Goal: Task Accomplishment & Management: Manage account settings

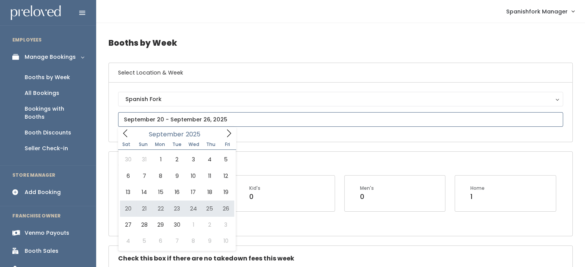
type input "[DATE] to [DATE]"
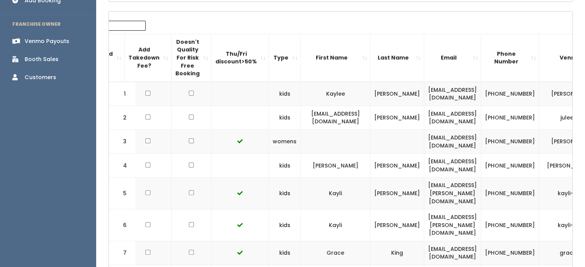
scroll to position [192, 0]
click at [458, 140] on td "[EMAIL_ADDRESS][DOMAIN_NAME]" at bounding box center [452, 142] width 57 height 24
copy tr "[EMAIL_ADDRESS][DOMAIN_NAME]"
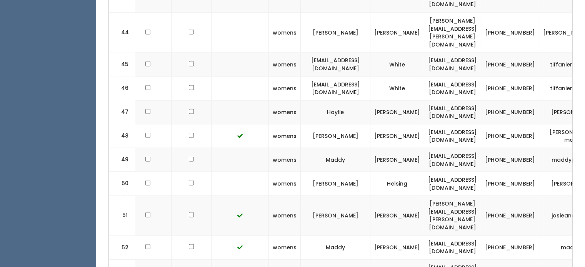
scroll to position [1447, 0]
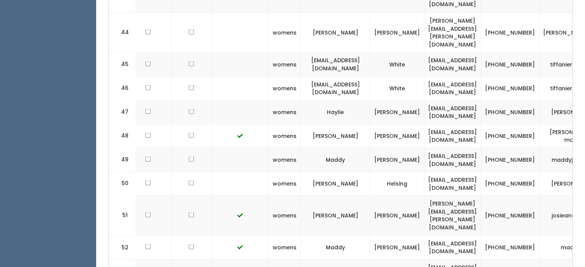
copy tr "[EMAIL_ADDRESS][DOMAIN_NAME]"
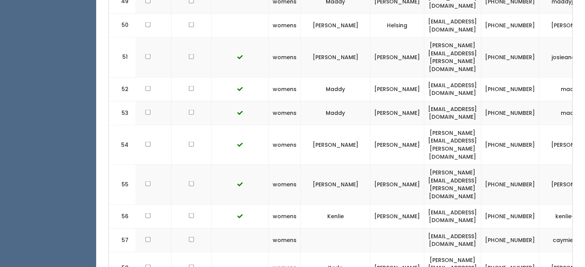
scroll to position [1605, 0]
copy tr "[EMAIL_ADDRESS][PERSON_NAME][DOMAIN_NAME]"
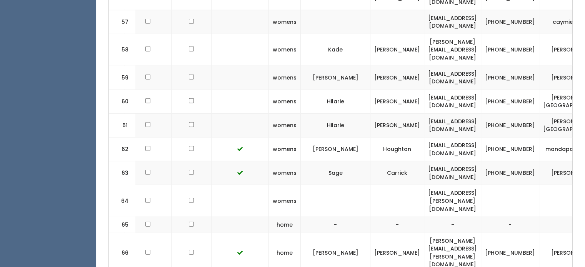
scroll to position [1823, 0]
